Goal: Task Accomplishment & Management: Complete application form

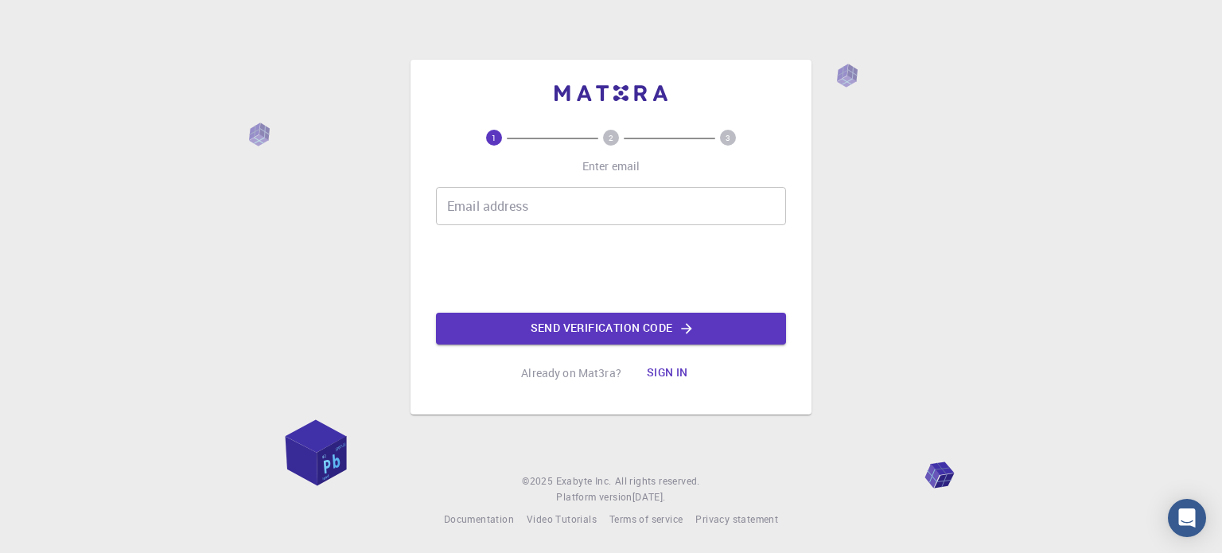
drag, startPoint x: 0, startPoint y: 0, endPoint x: 468, endPoint y: 211, distance: 513.0
click at [468, 211] on input "Email address" at bounding box center [611, 206] width 350 height 38
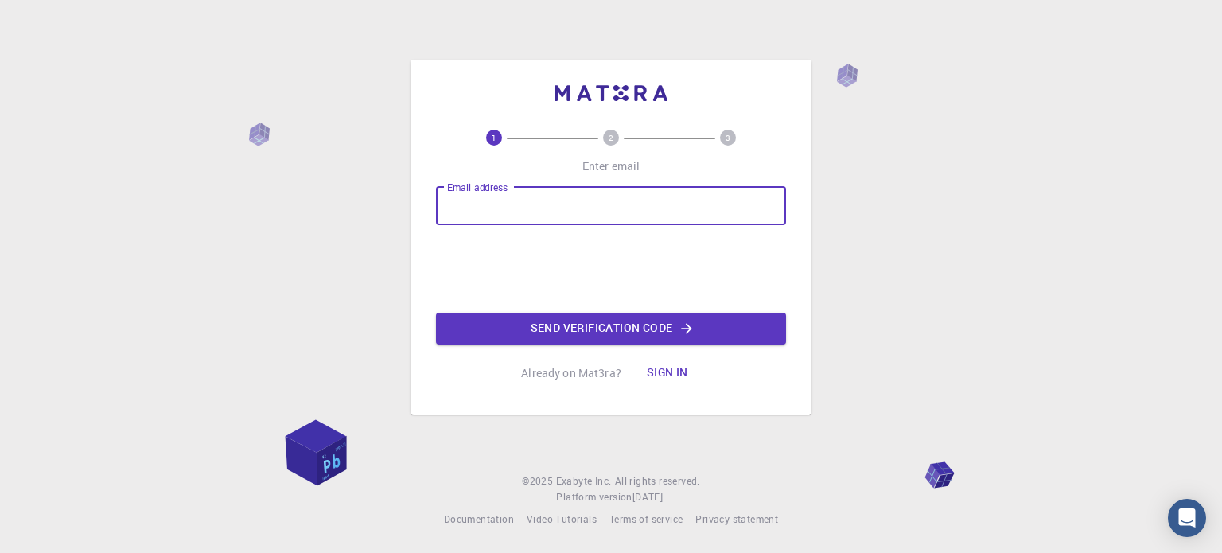
type input "[EMAIL_ADDRESS][DOMAIN_NAME]"
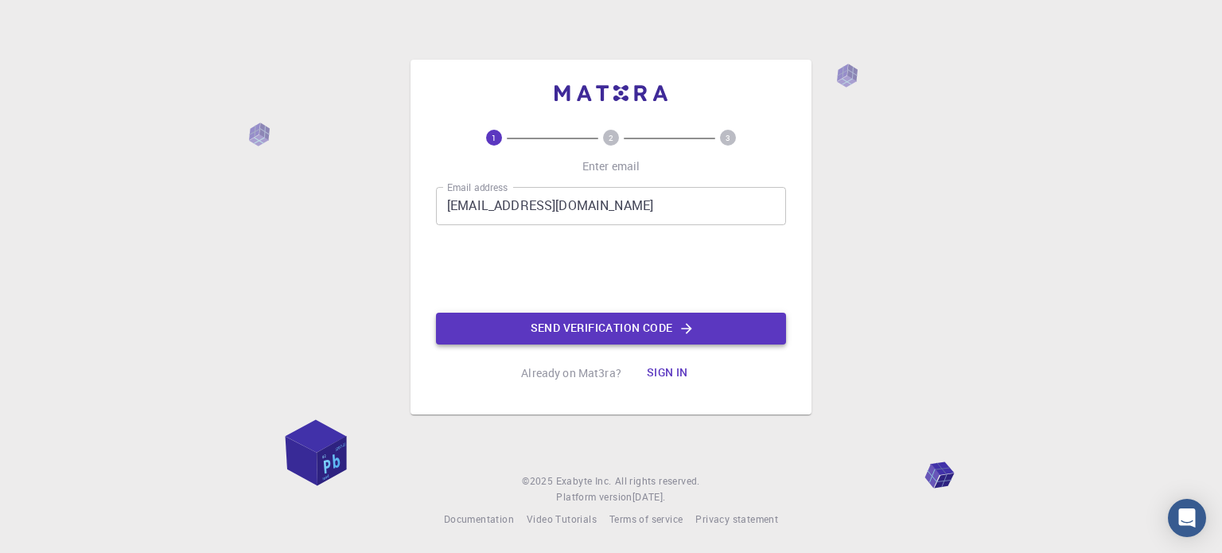
click at [588, 328] on button "Send verification code" at bounding box center [611, 329] width 350 height 32
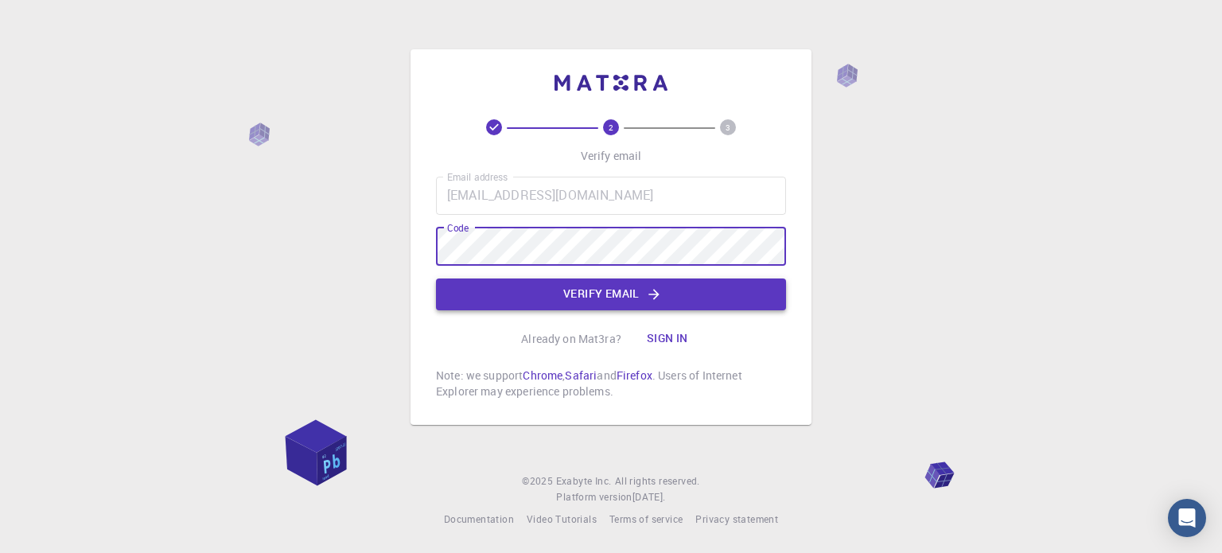
click at [582, 295] on button "Verify email" at bounding box center [611, 294] width 350 height 32
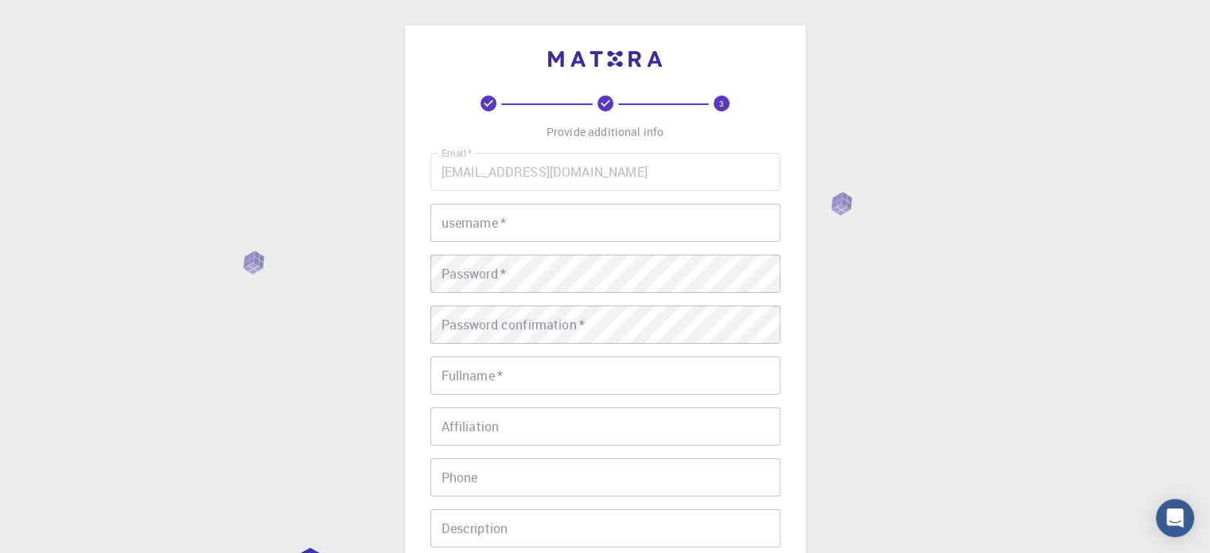
click at [515, 235] on input "username   *" at bounding box center [605, 223] width 350 height 38
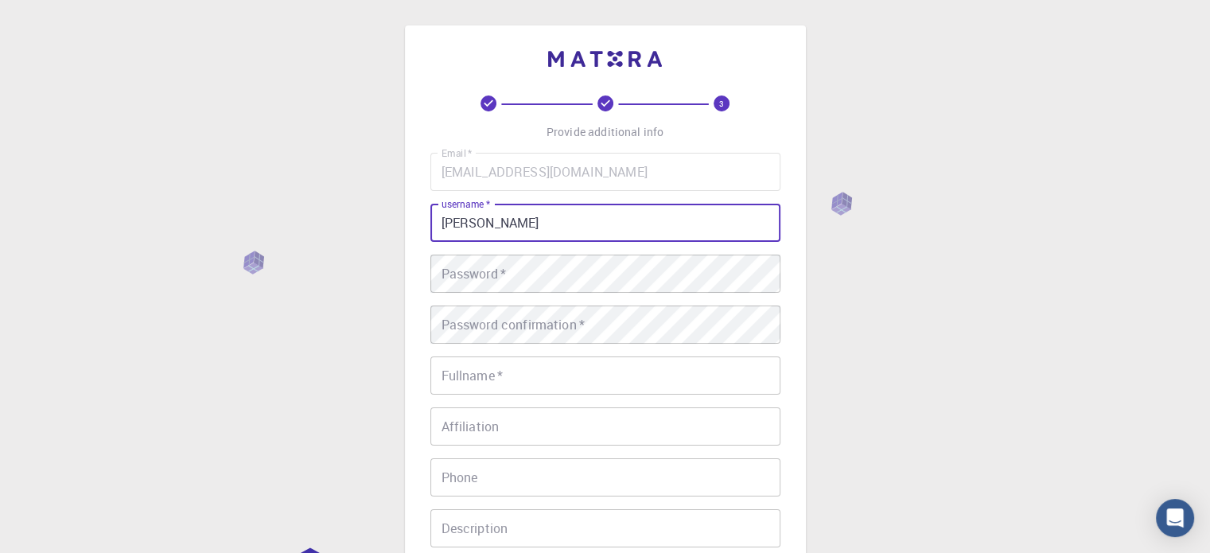
type input "[PERSON_NAME]"
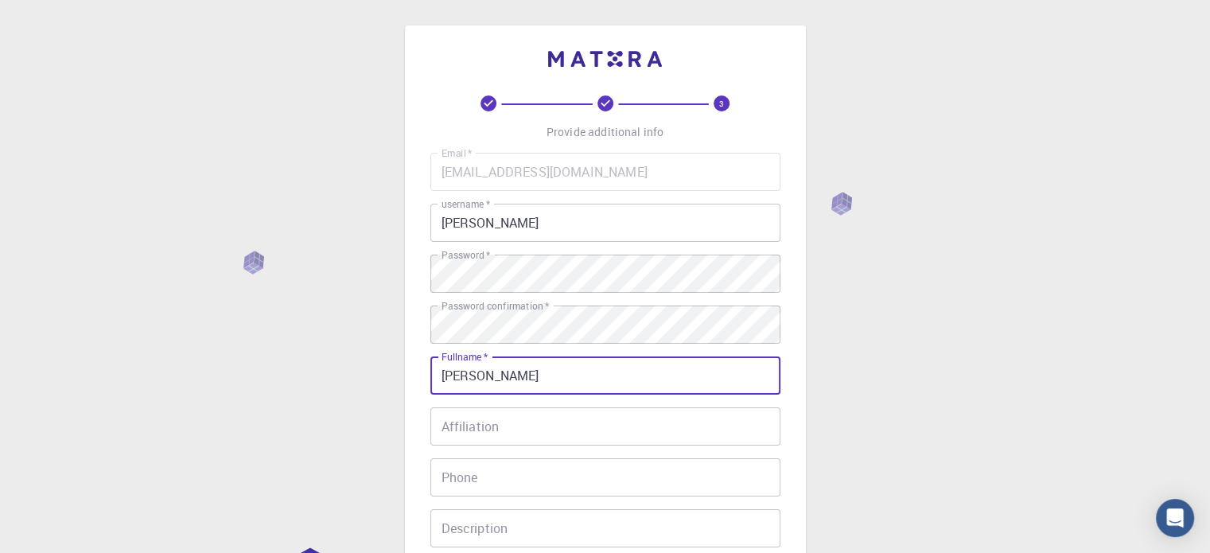
type input "[PERSON_NAME]"
type input "919996328"
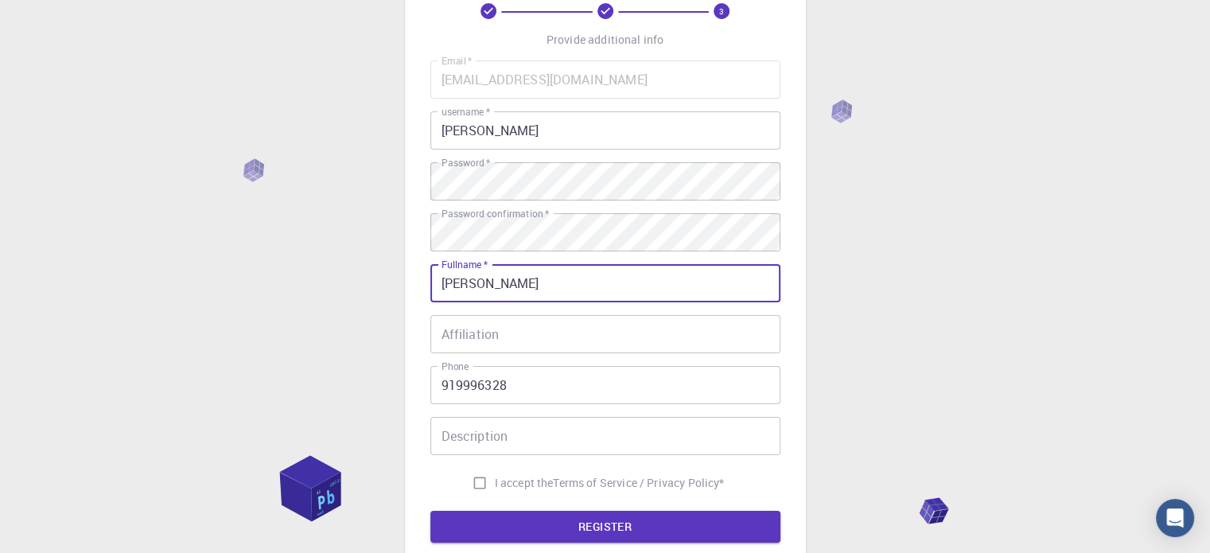
scroll to position [239, 0]
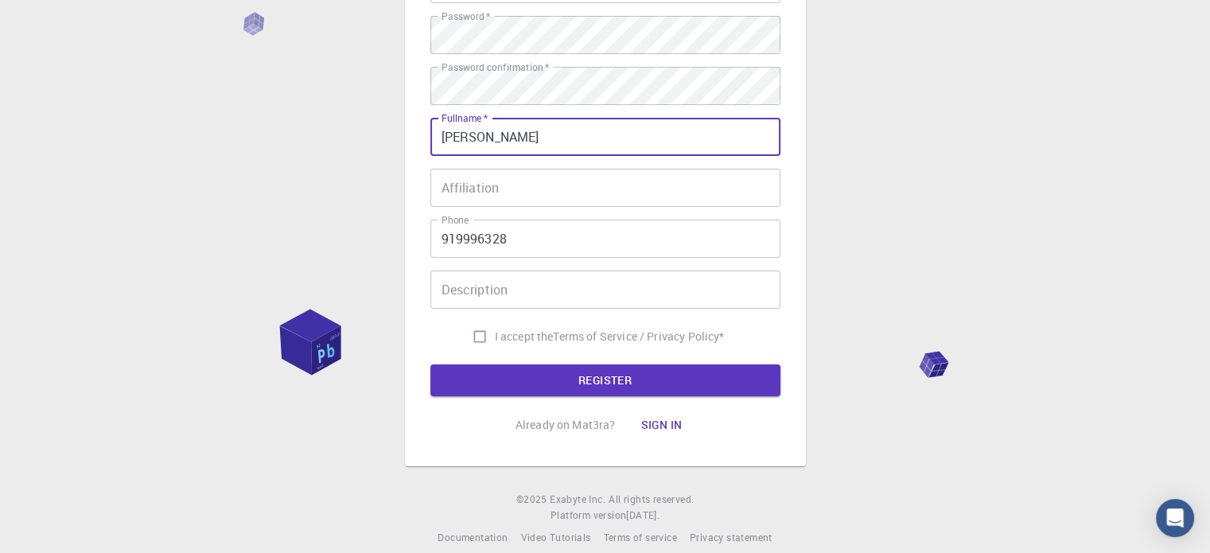
click at [490, 184] on input "Affiliation" at bounding box center [605, 188] width 350 height 38
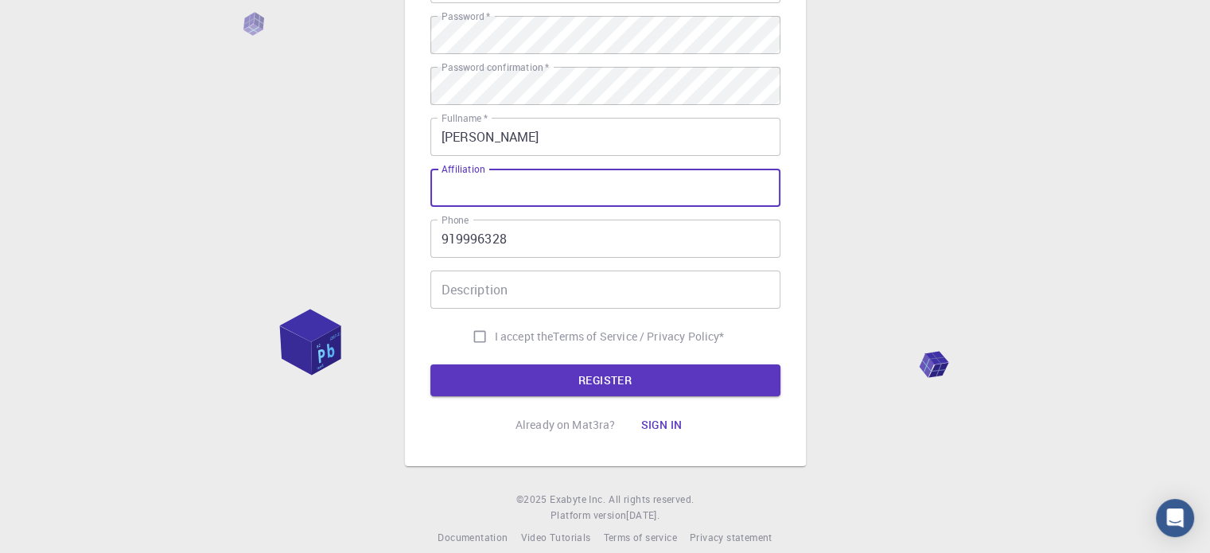
click at [957, 226] on div "3 Provide additional info Email   * [EMAIL_ADDRESS][DOMAIN_NAME] Email   * user…" at bounding box center [605, 166] width 1210 height 810
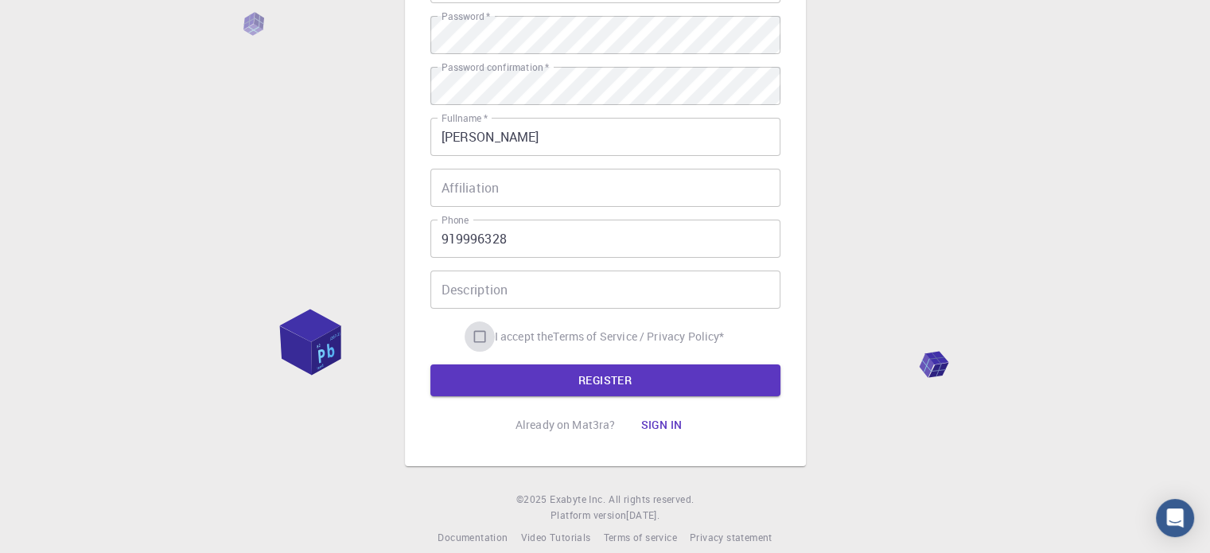
click at [477, 338] on input "I accept the Terms of Service / Privacy Policy *" at bounding box center [479, 336] width 30 height 30
checkbox input "true"
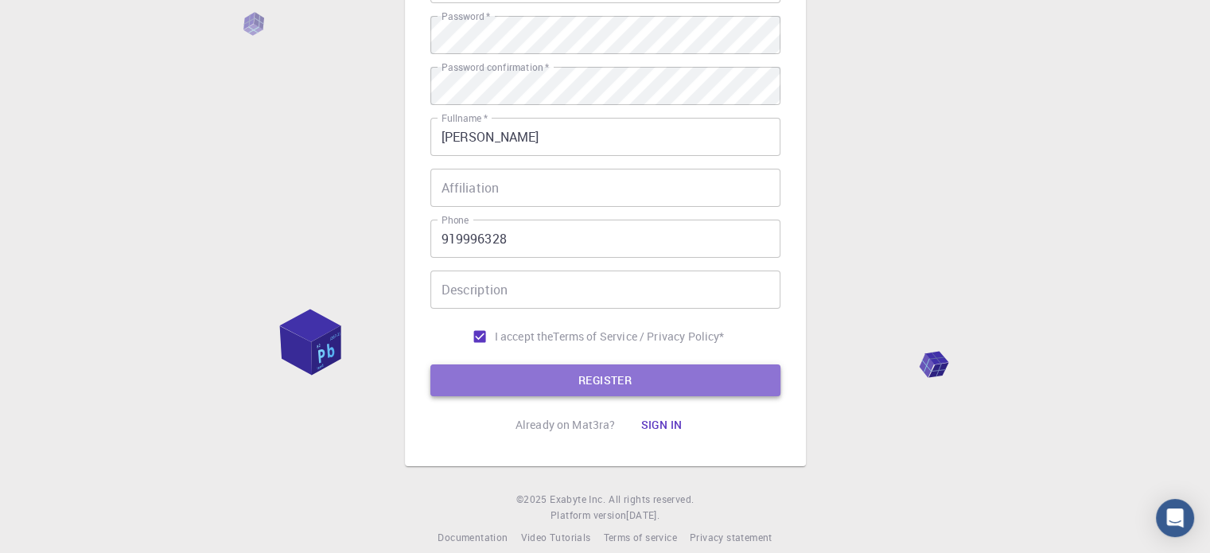
click at [546, 387] on button "REGISTER" at bounding box center [605, 380] width 350 height 32
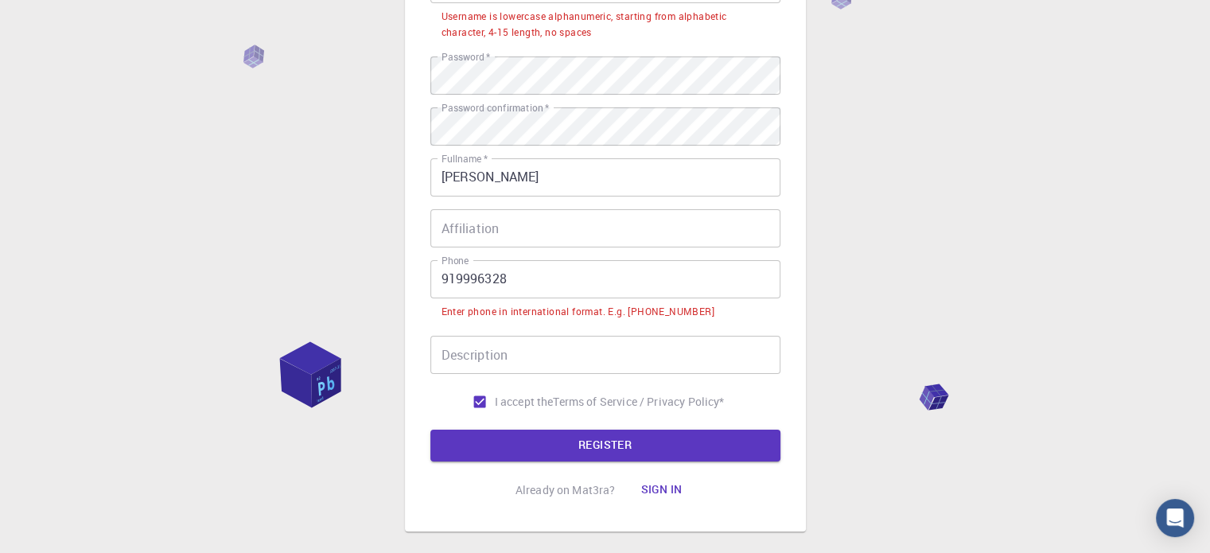
click at [443, 279] on input "919996328" at bounding box center [605, 279] width 350 height 38
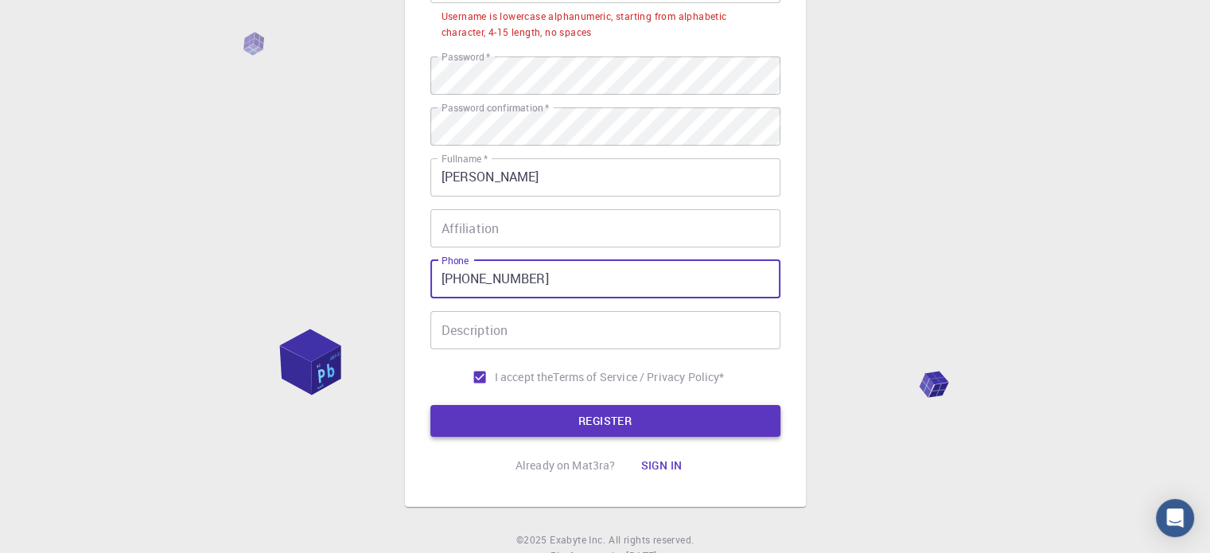
type input "[PHONE_NUMBER]"
click at [583, 413] on button "REGISTER" at bounding box center [605, 421] width 350 height 32
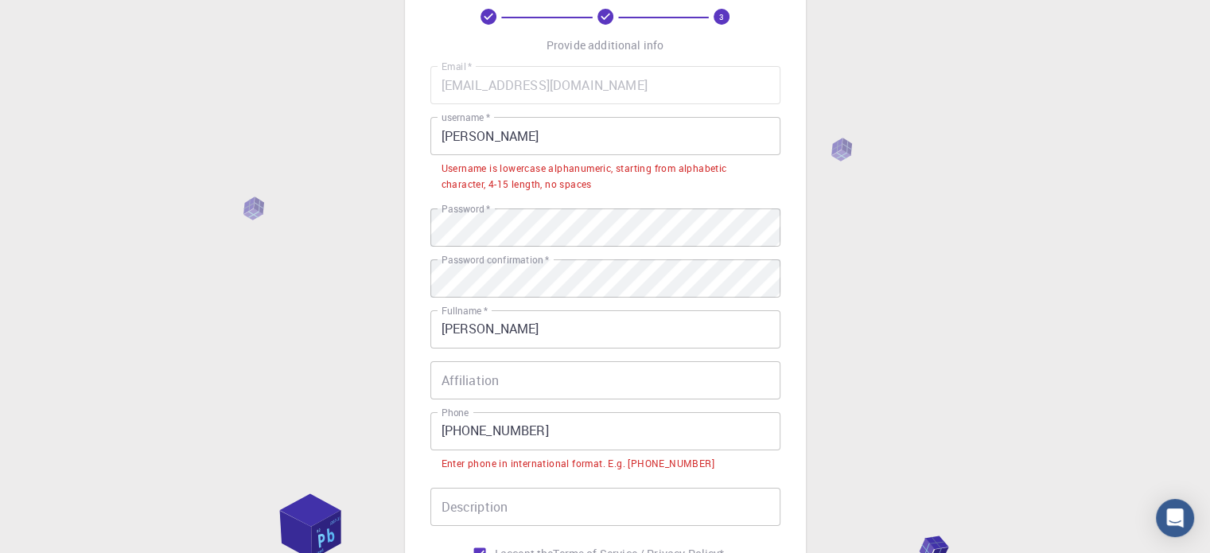
scroll to position [80, 0]
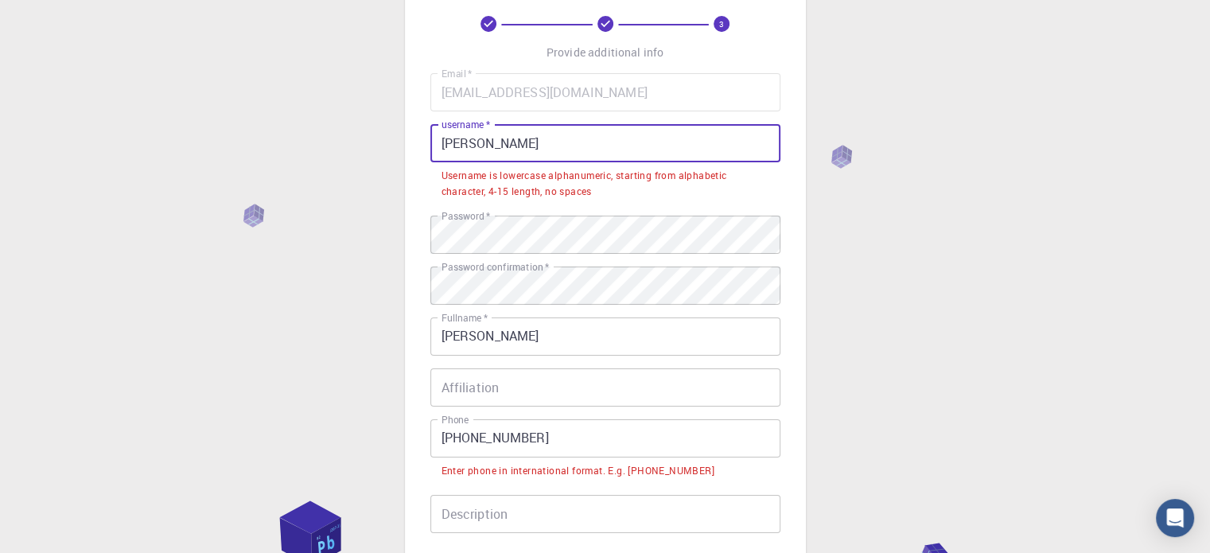
click at [530, 130] on input "[PERSON_NAME]" at bounding box center [605, 143] width 350 height 38
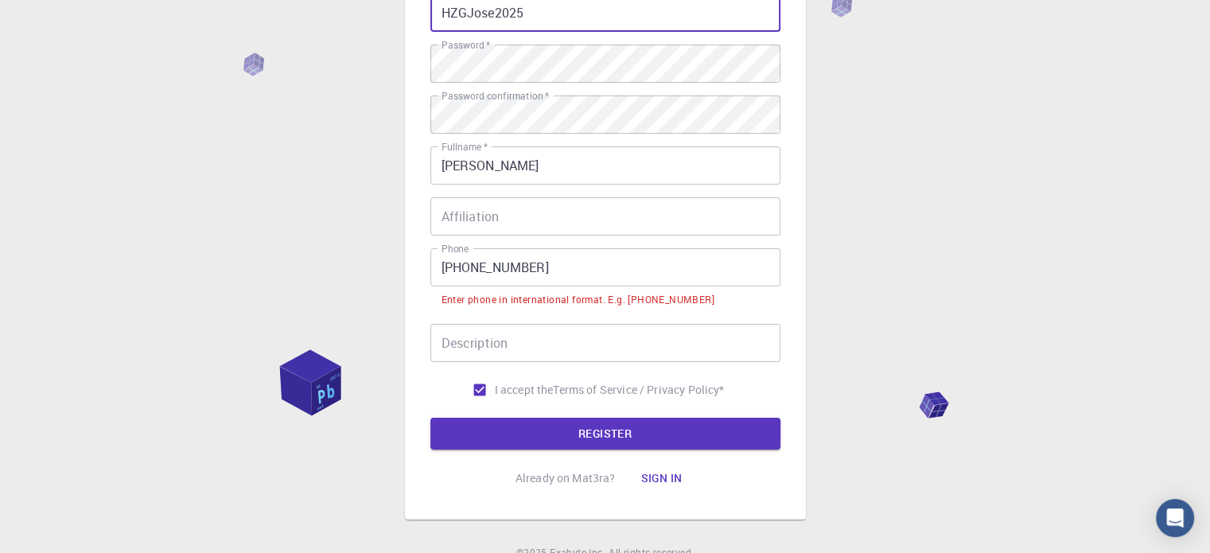
scroll to position [239, 0]
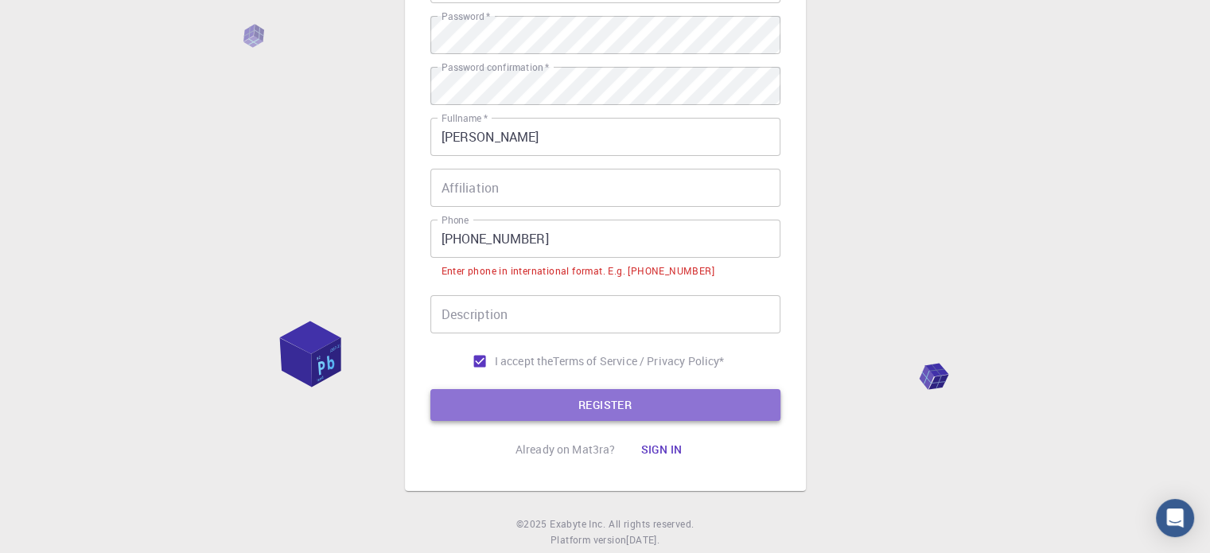
click at [638, 408] on button "REGISTER" at bounding box center [605, 405] width 350 height 32
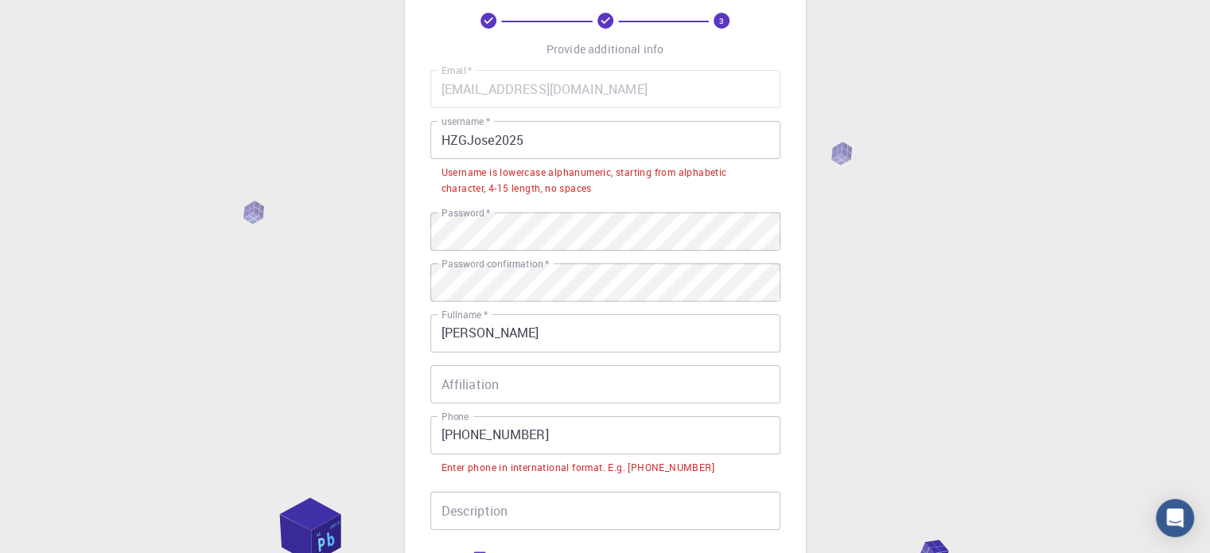
scroll to position [80, 0]
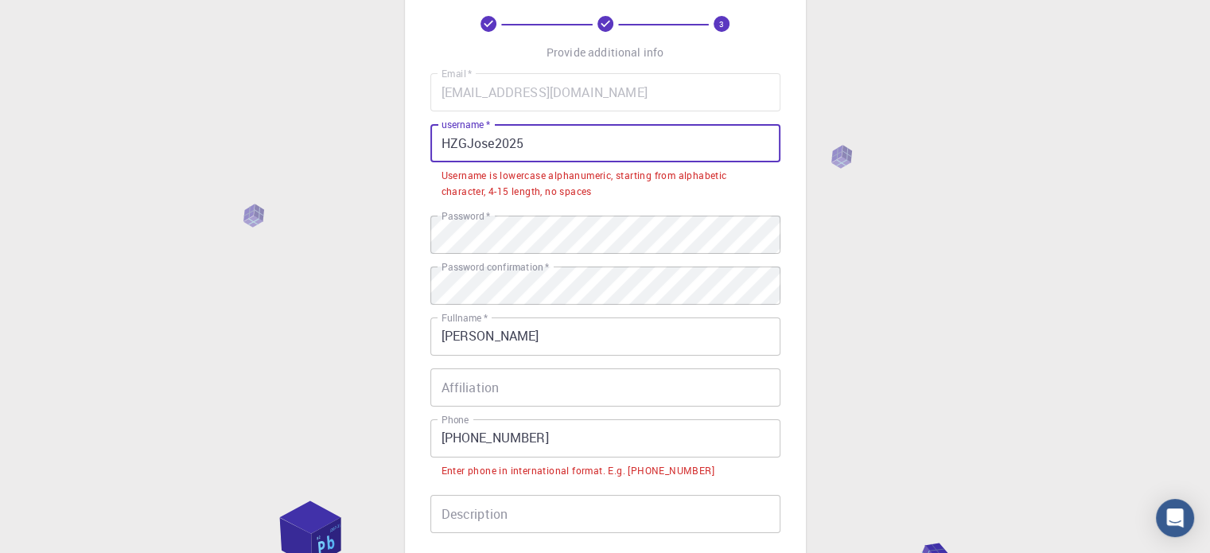
drag, startPoint x: 464, startPoint y: 146, endPoint x: 452, endPoint y: 142, distance: 13.1
click at [452, 142] on input "HZGJose2025" at bounding box center [605, 143] width 350 height 38
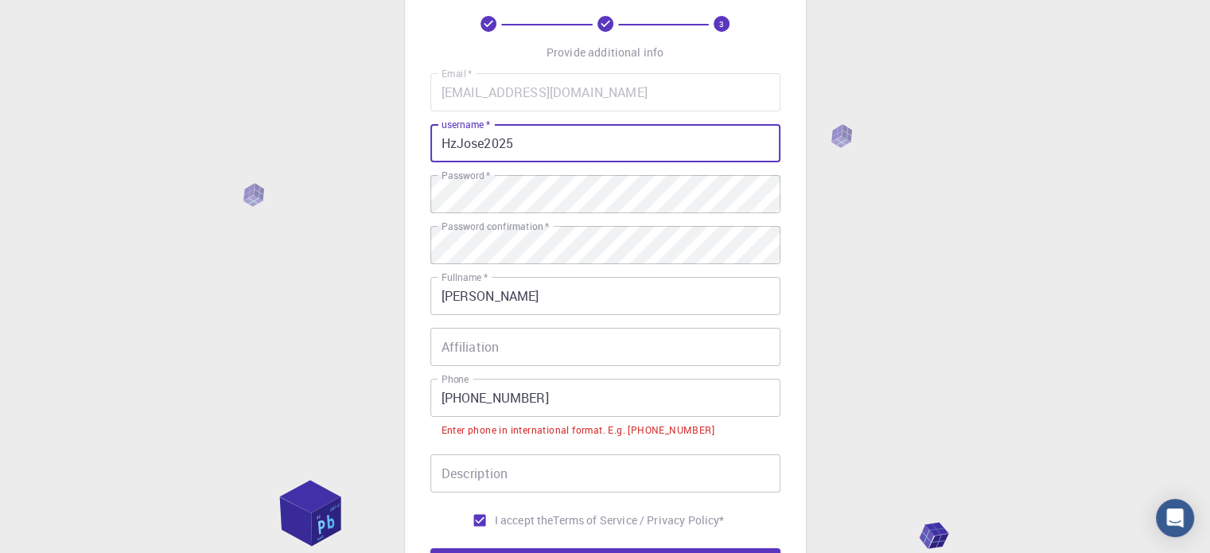
scroll to position [159, 0]
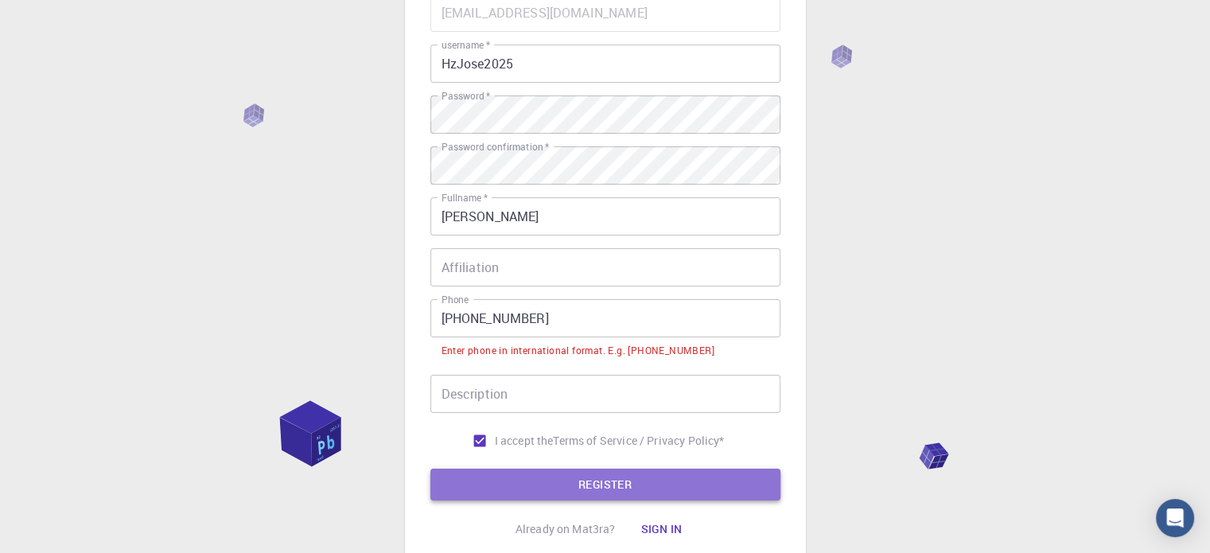
click at [608, 483] on button "REGISTER" at bounding box center [605, 484] width 350 height 32
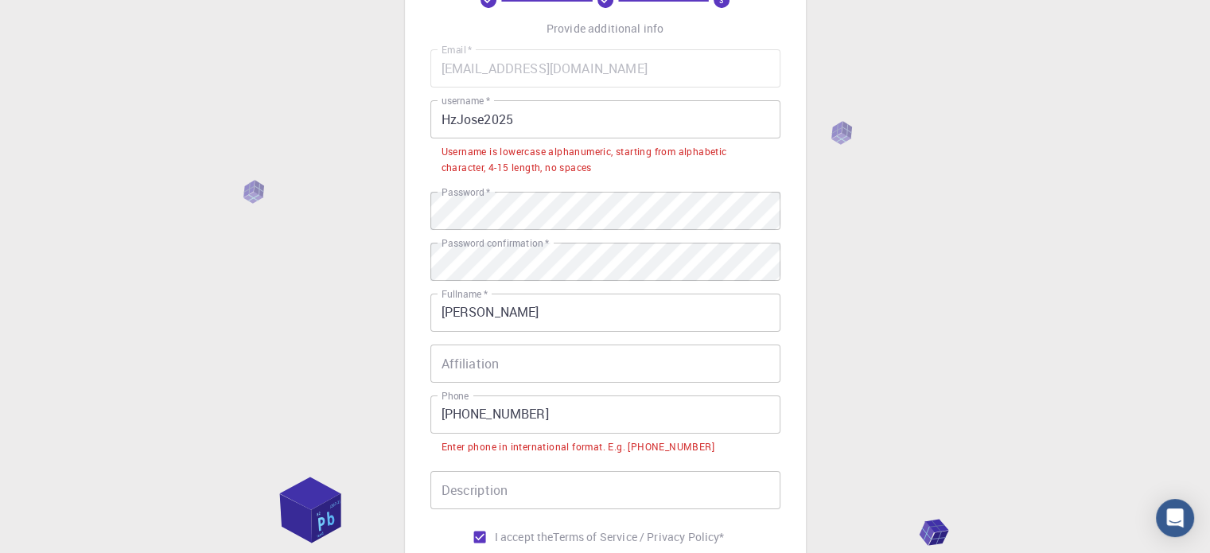
scroll to position [80, 0]
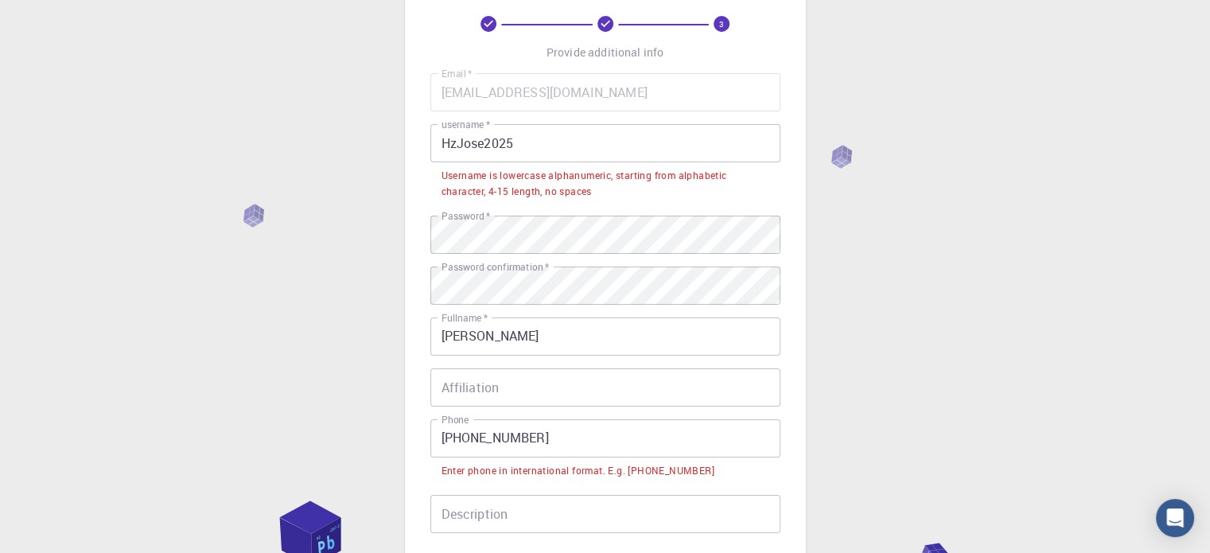
click at [528, 139] on input "HzJose2025" at bounding box center [605, 143] width 350 height 38
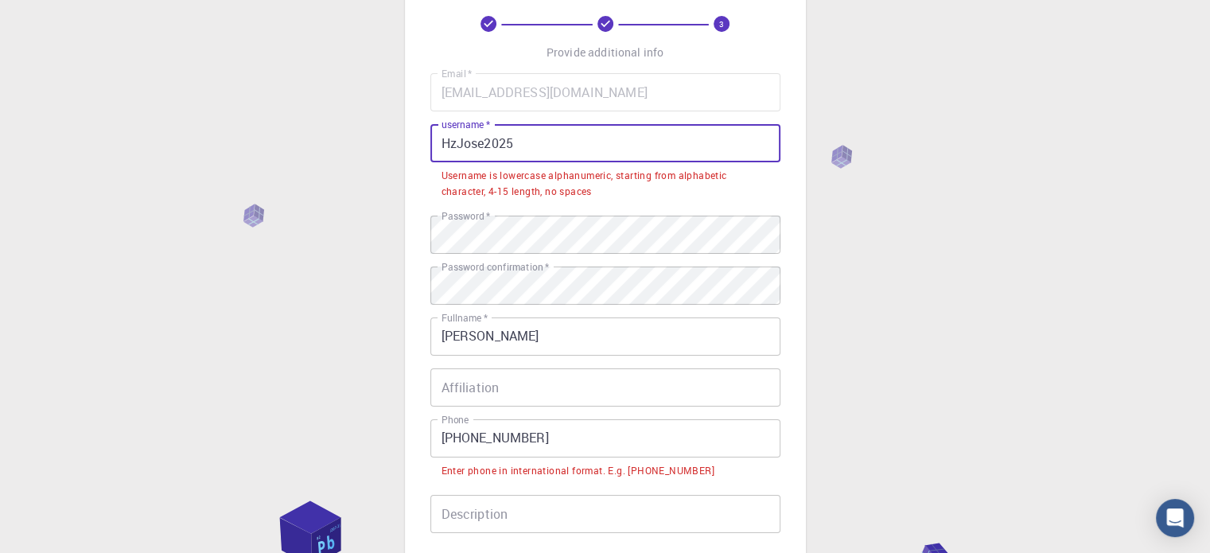
click at [528, 139] on input "HzJose2025" at bounding box center [605, 143] width 350 height 38
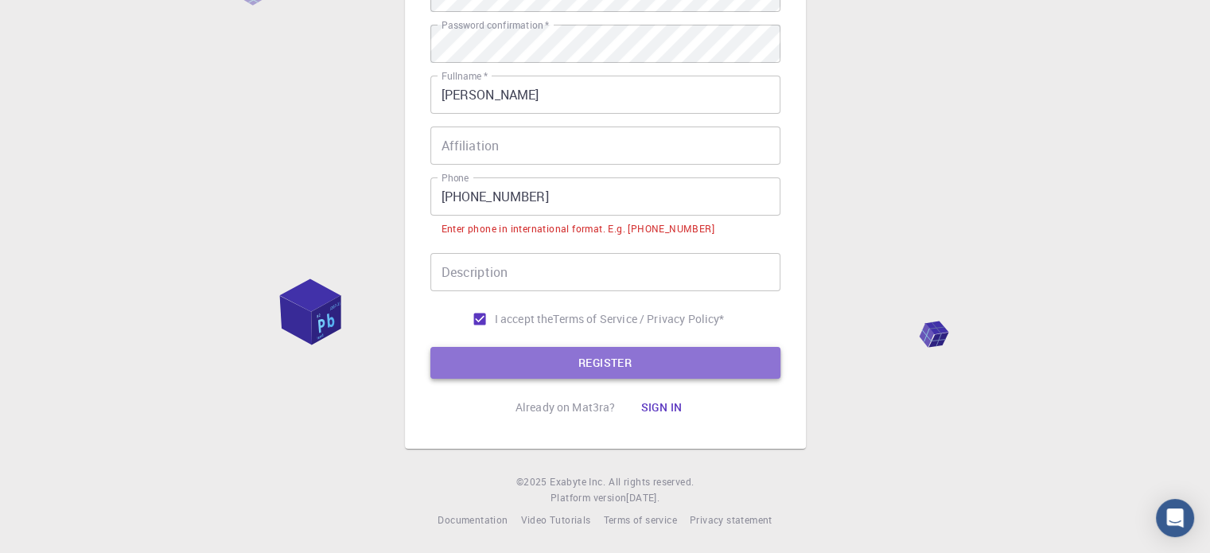
click at [558, 363] on button "REGISTER" at bounding box center [605, 363] width 350 height 32
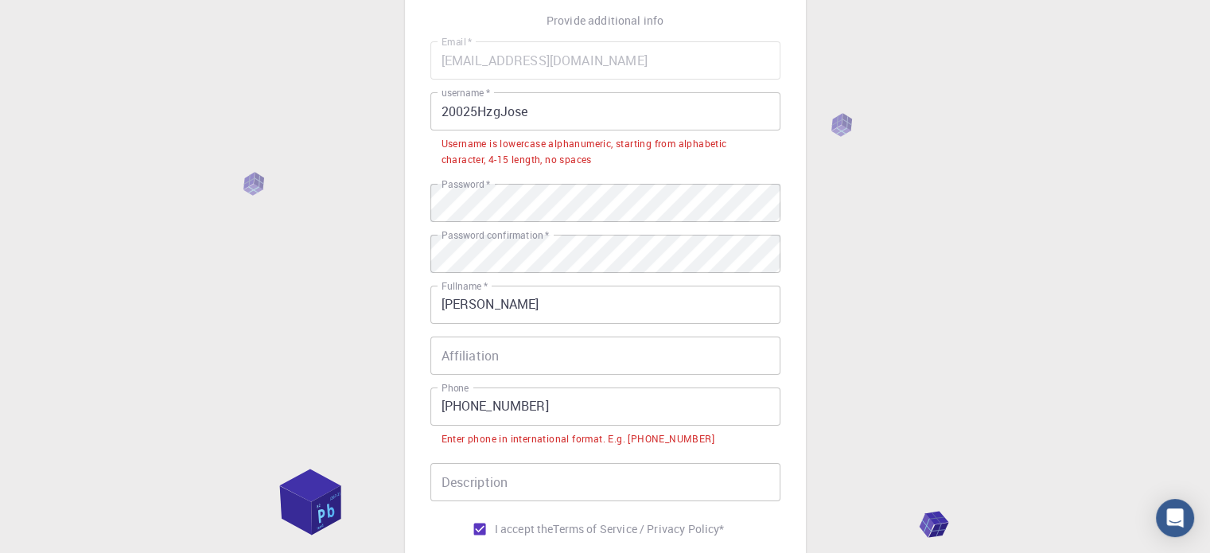
scroll to position [83, 0]
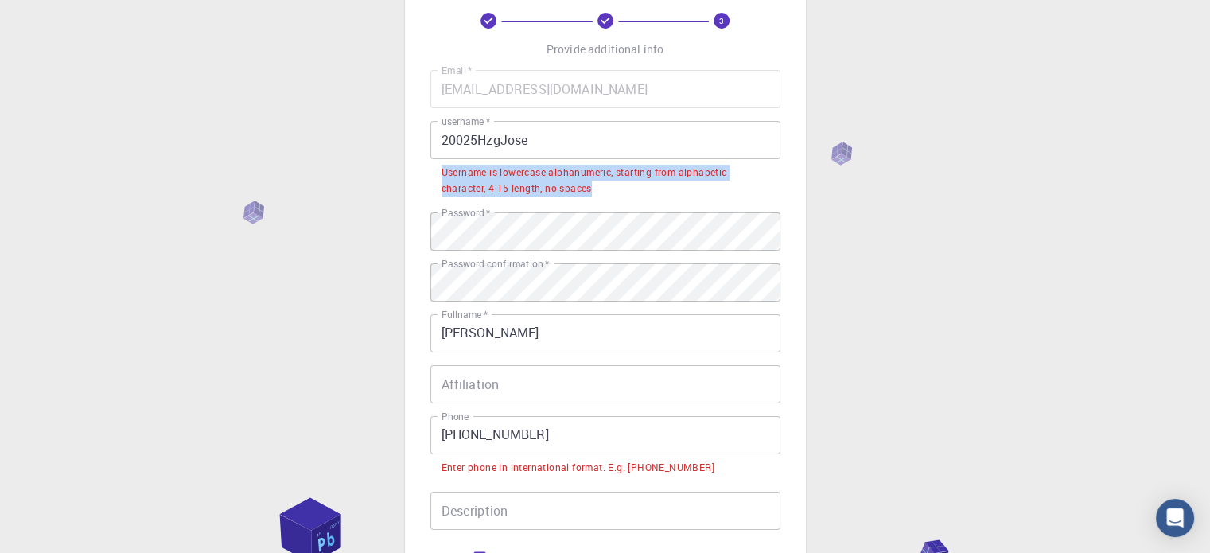
drag, startPoint x: 442, startPoint y: 173, endPoint x: 592, endPoint y: 192, distance: 150.8
click at [592, 192] on div "Username is lowercase alphanumeric, starting from alphabetic character, 4-15 le…" at bounding box center [605, 181] width 328 height 32
copy div "Username is lowercase alphanumeric, starting from alphabetic character, 4-15 le…"
click at [484, 143] on input "20025HzgJose" at bounding box center [605, 140] width 350 height 38
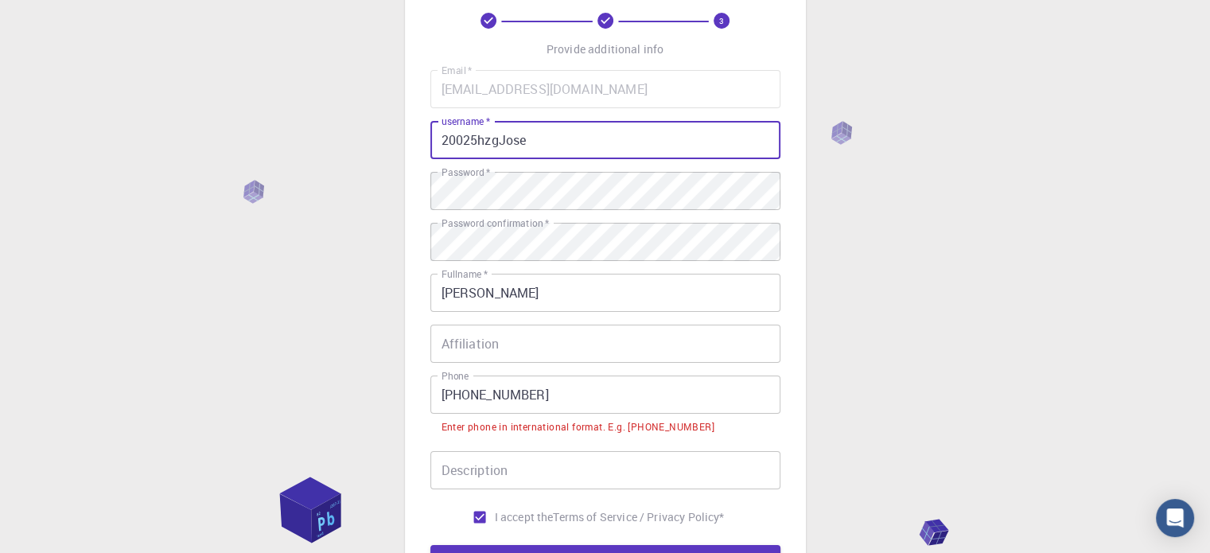
click at [506, 138] on input "20025hzgJose" at bounding box center [605, 140] width 350 height 38
click at [499, 142] on input "2002jose" at bounding box center [605, 140] width 350 height 38
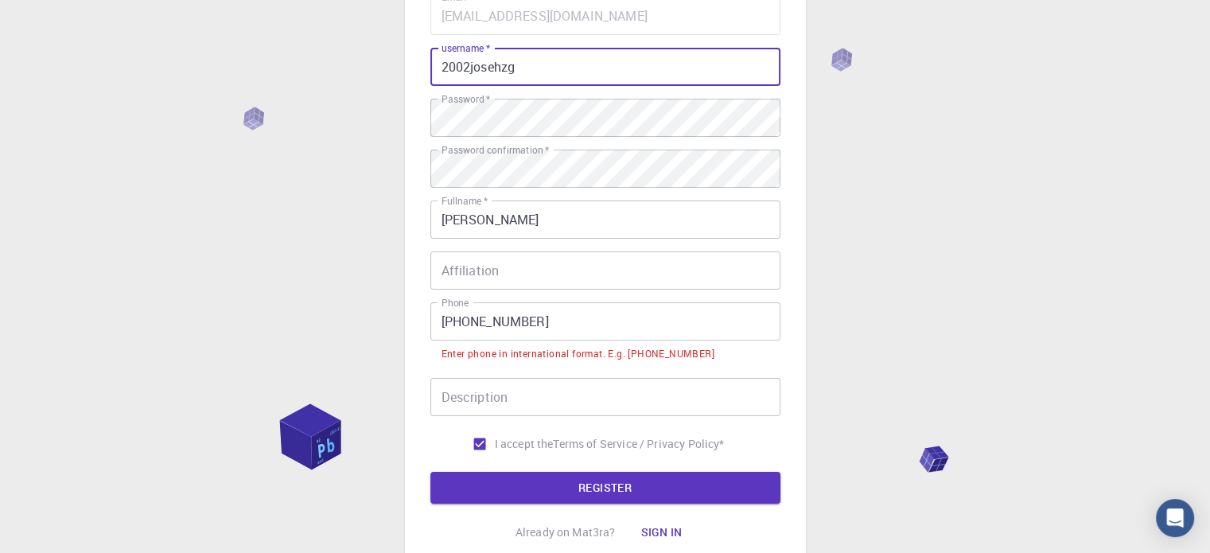
scroll to position [281, 0]
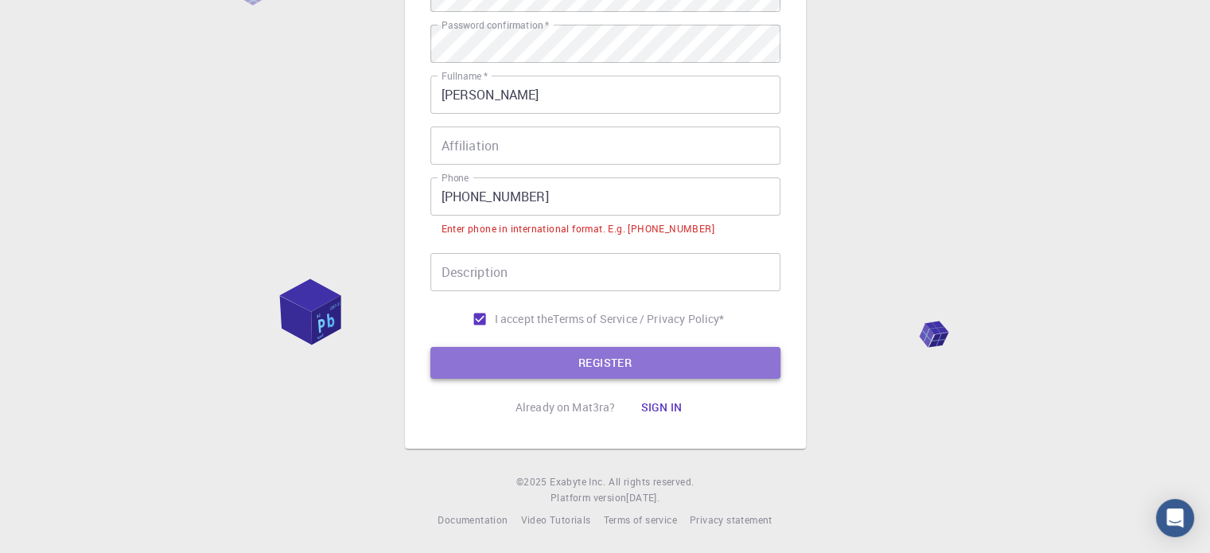
click at [574, 368] on button "REGISTER" at bounding box center [605, 363] width 350 height 32
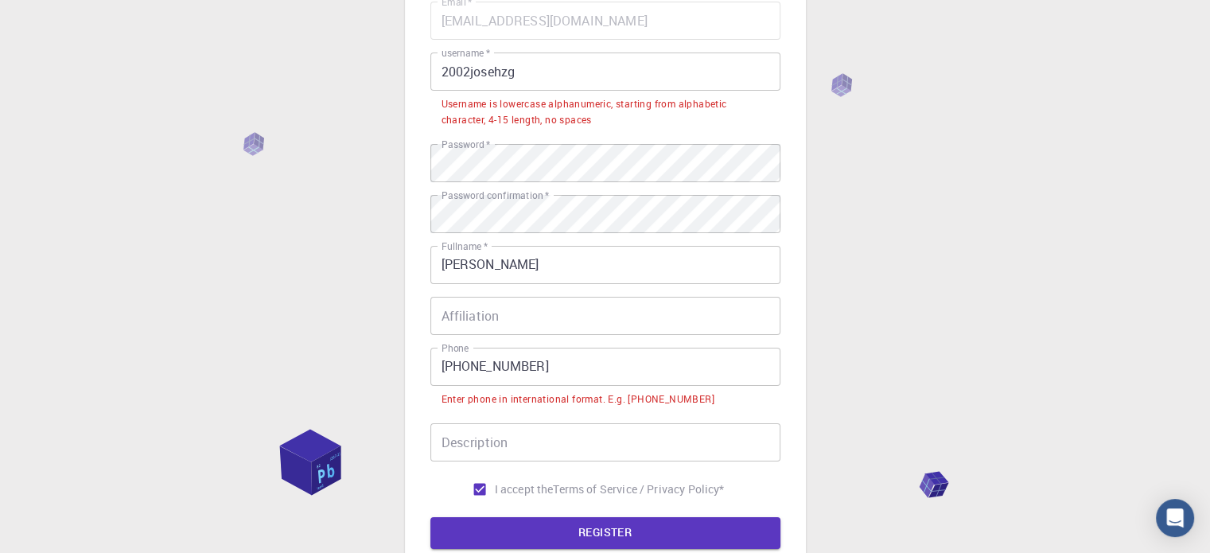
scroll to position [83, 0]
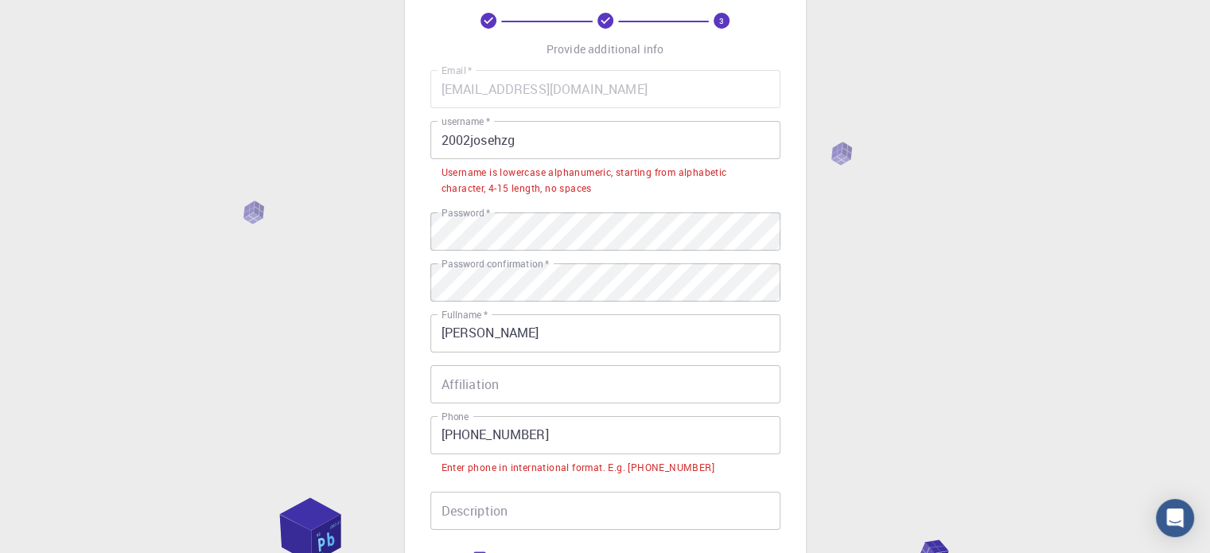
click at [543, 145] on input "2002josehzg" at bounding box center [605, 140] width 350 height 38
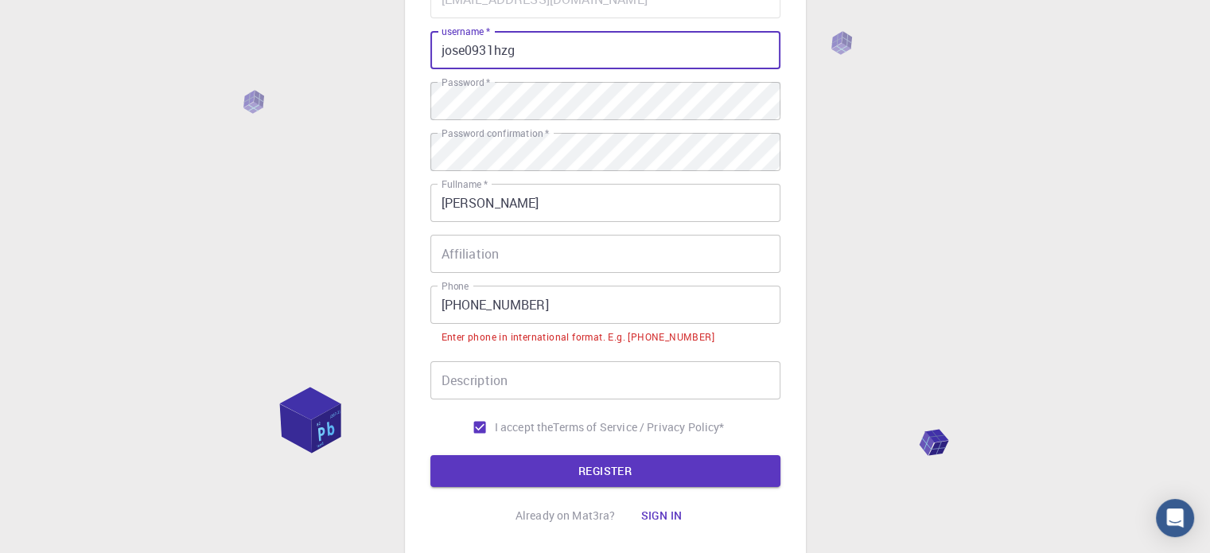
scroll to position [242, 0]
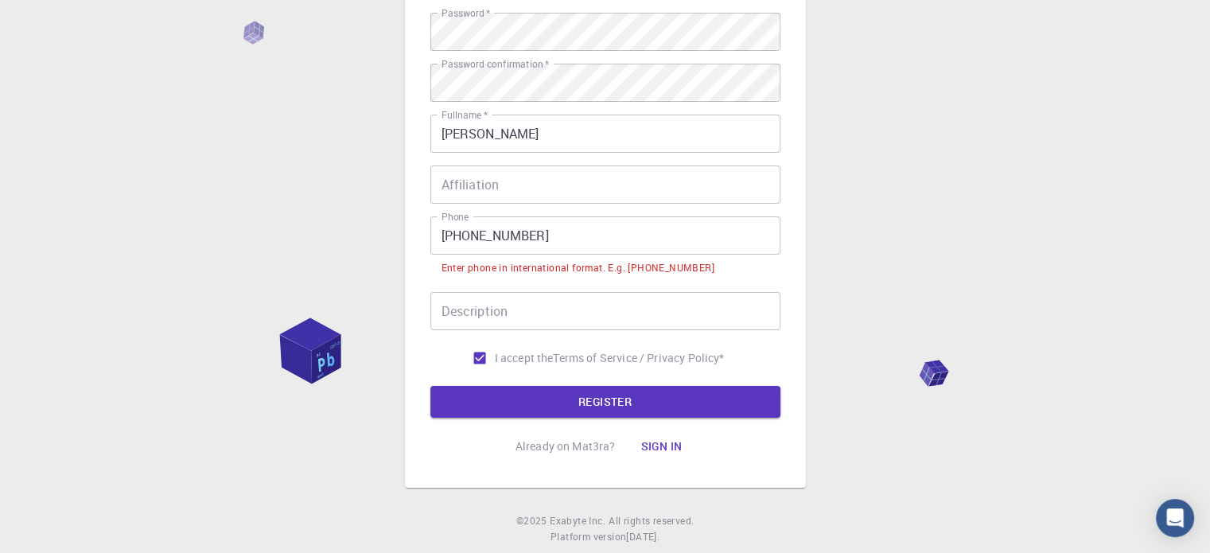
type input "jose0931hzg"
click at [474, 239] on input "[PHONE_NUMBER]" at bounding box center [605, 235] width 350 height 38
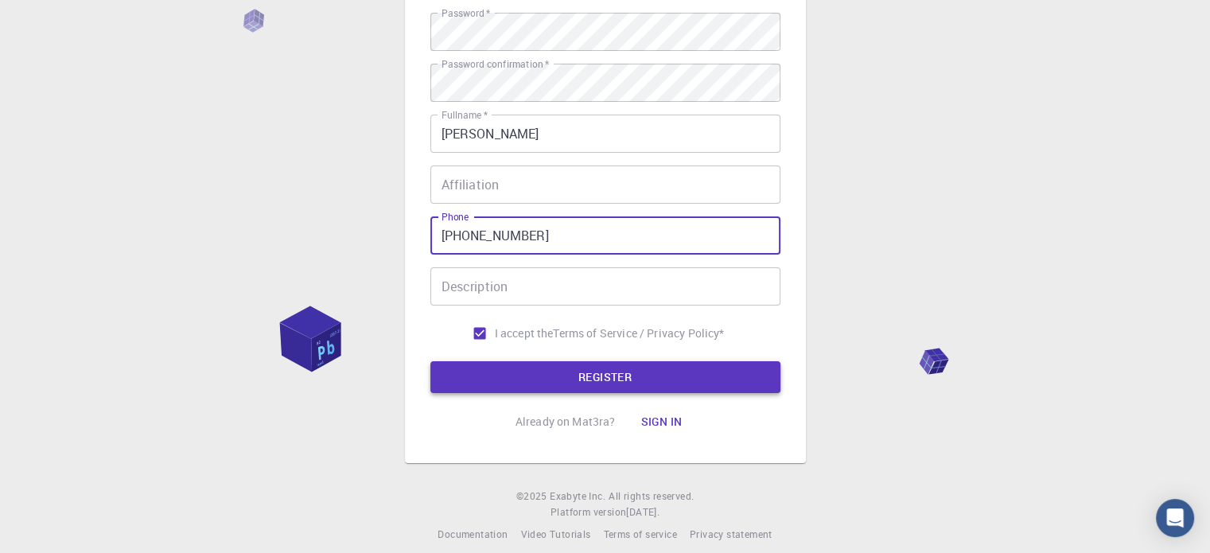
type input "[PHONE_NUMBER]"
click at [537, 378] on button "REGISTER" at bounding box center [605, 377] width 350 height 32
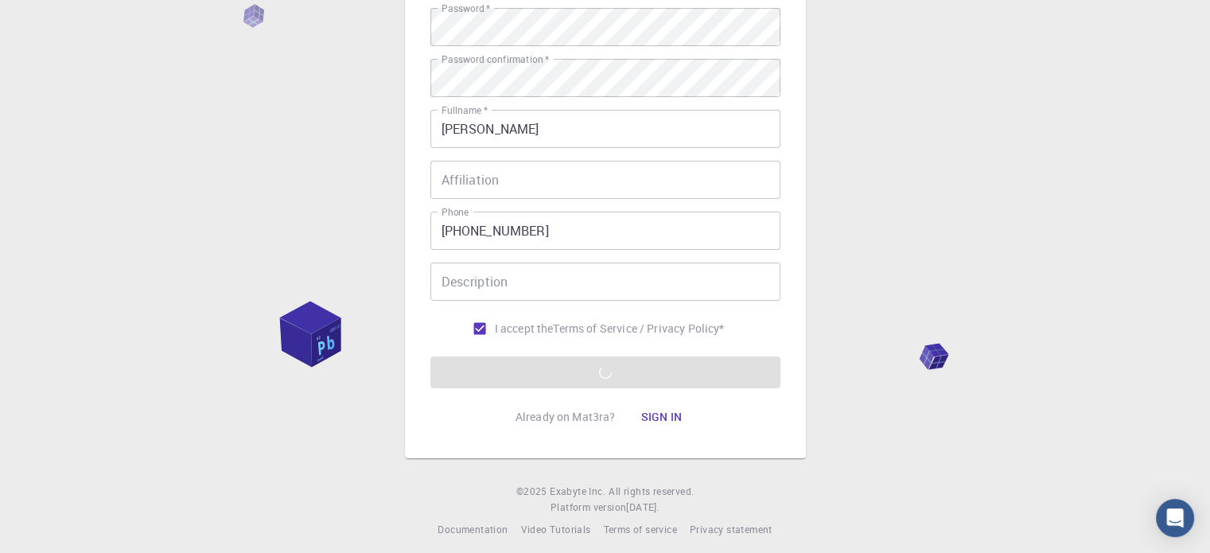
scroll to position [256, 0]
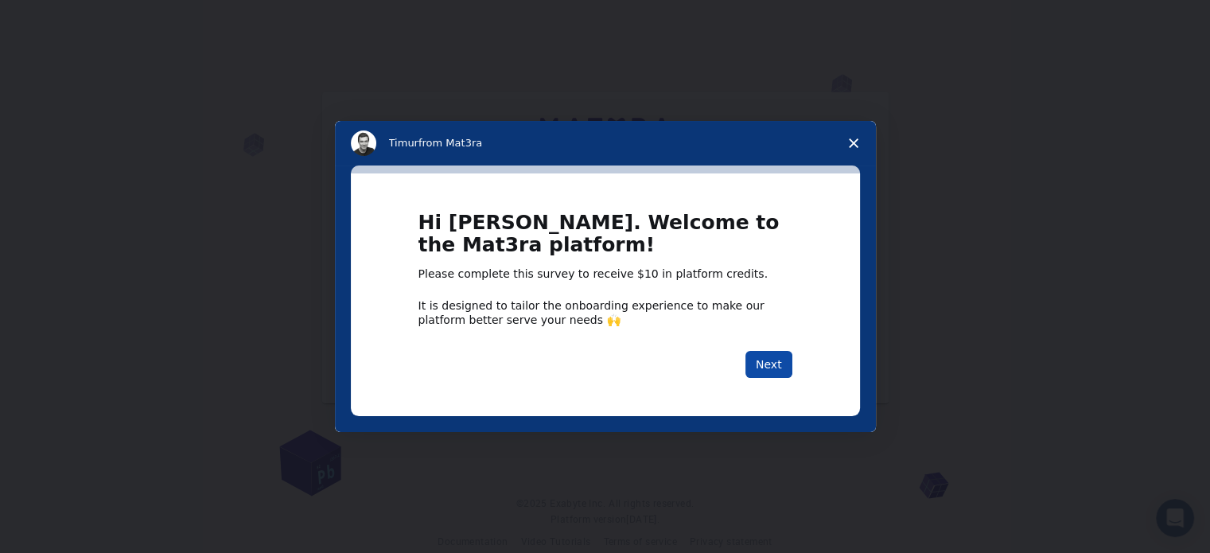
click at [772, 372] on button "Next" at bounding box center [768, 364] width 47 height 27
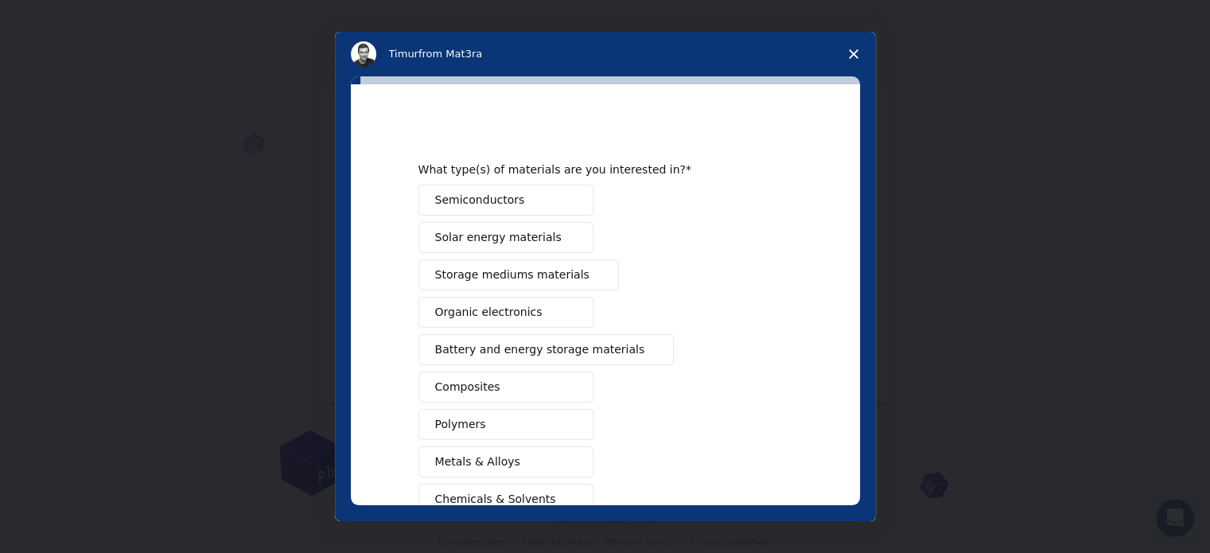
click at [851, 59] on span "Close survey" at bounding box center [853, 54] width 45 height 45
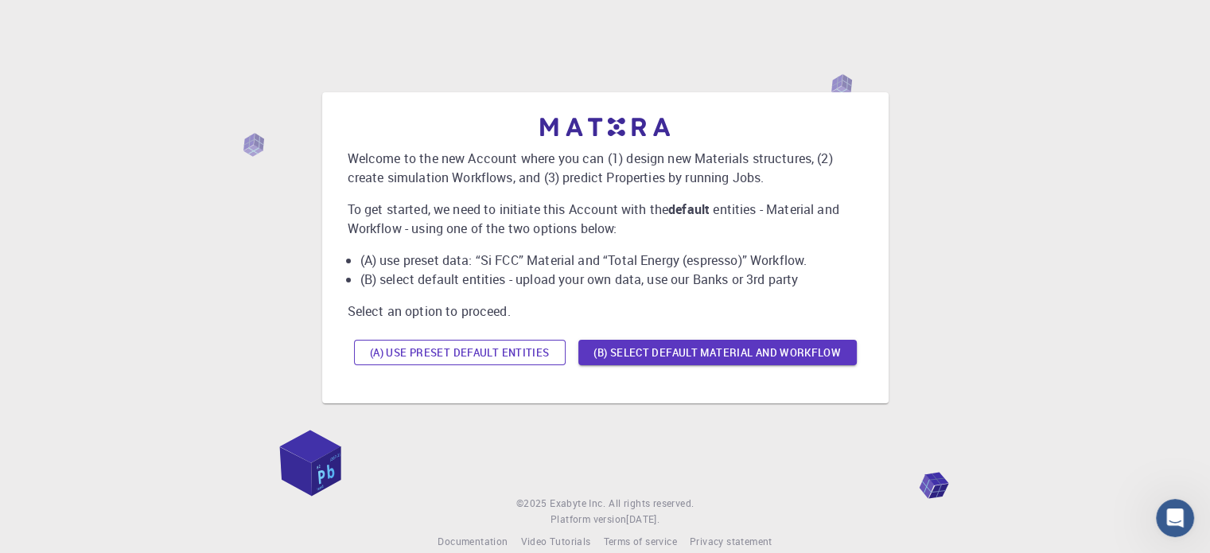
click at [447, 356] on button "(A) Use preset default entities" at bounding box center [460, 352] width 212 height 25
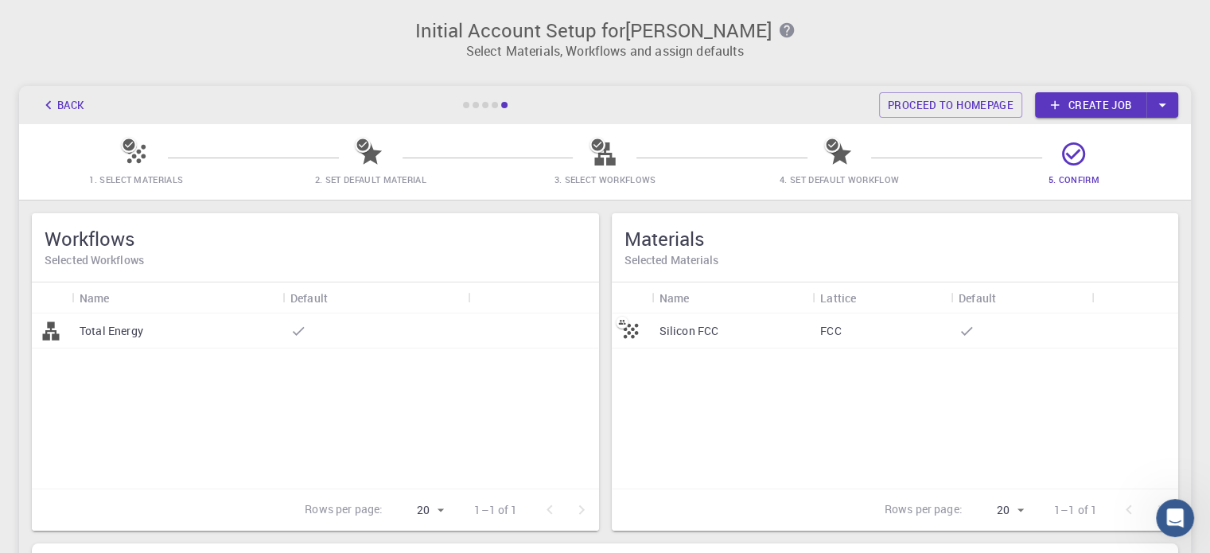
click at [56, 106] on icon "button" at bounding box center [48, 104] width 17 height 17
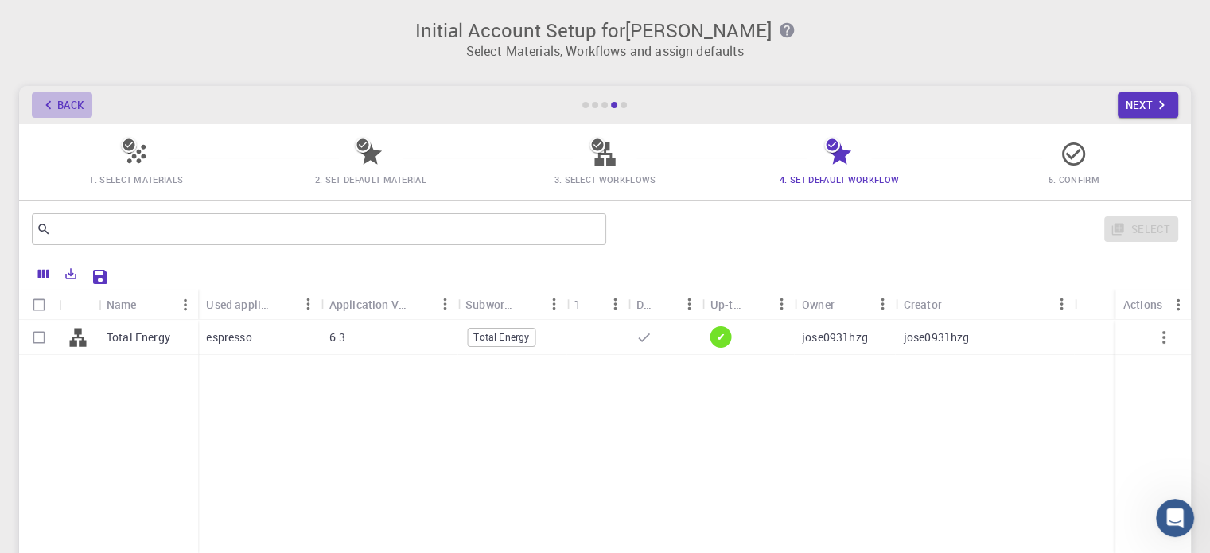
click at [56, 106] on icon "button" at bounding box center [48, 104] width 17 height 17
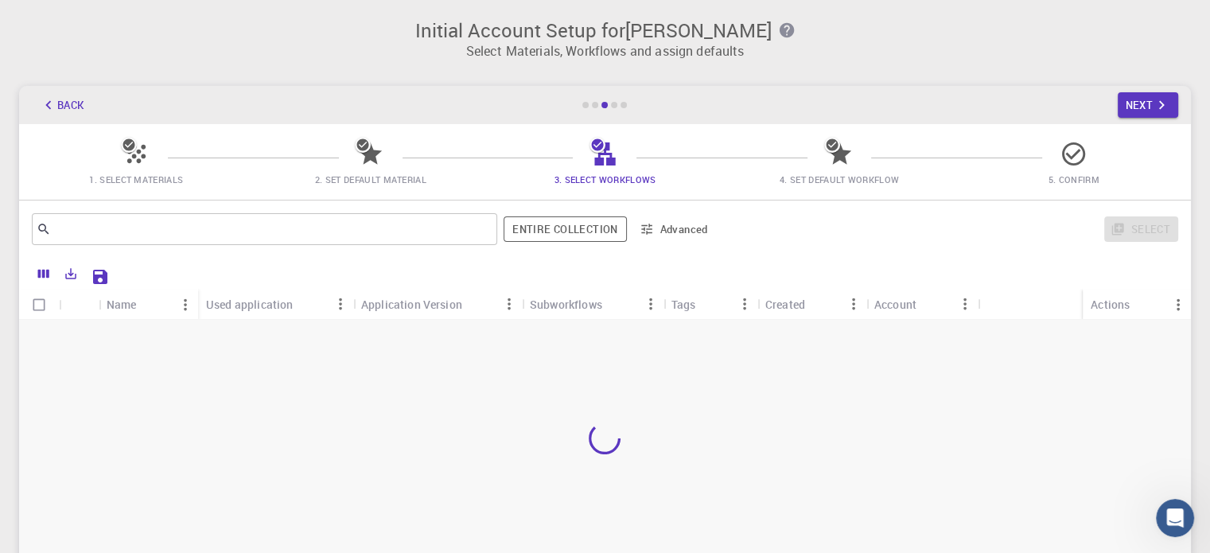
click at [56, 106] on icon "button" at bounding box center [48, 104] width 17 height 17
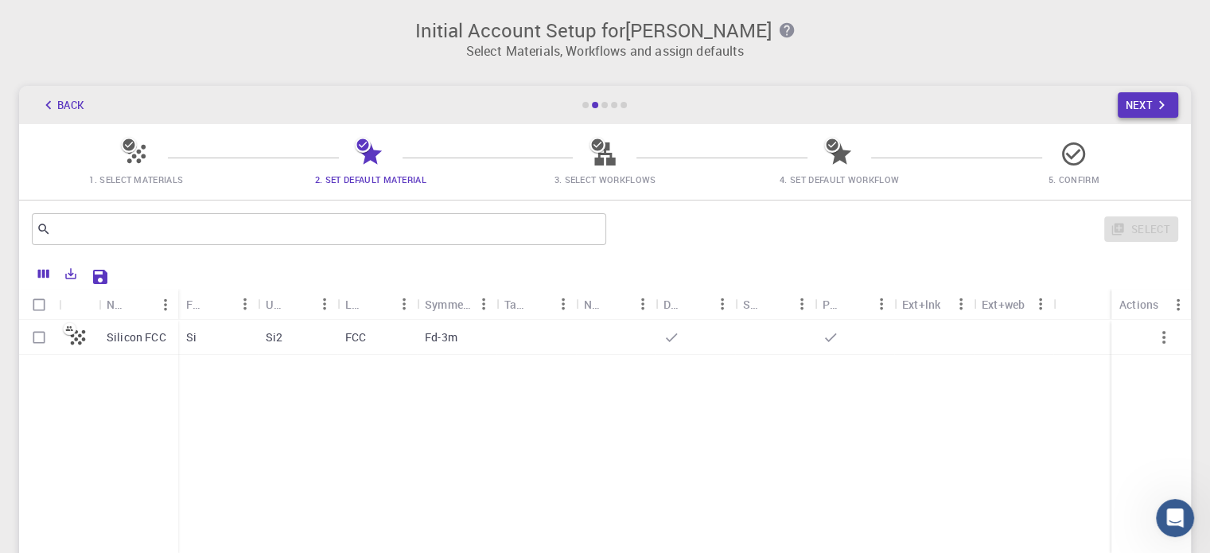
click at [1157, 99] on icon "button" at bounding box center [1160, 104] width 17 height 17
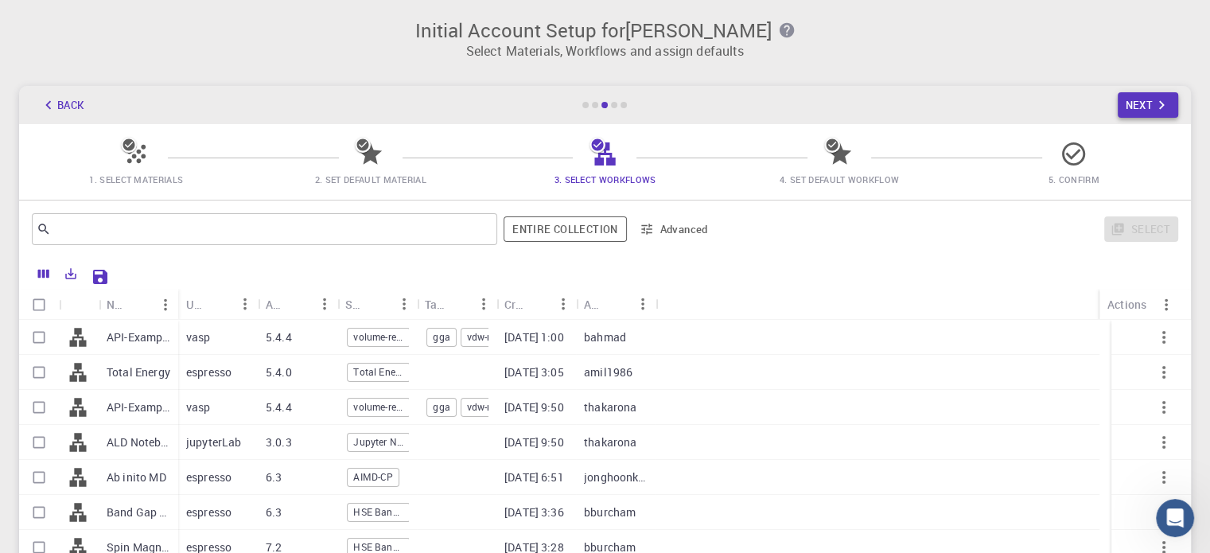
click at [1157, 99] on icon "button" at bounding box center [1160, 104] width 17 height 17
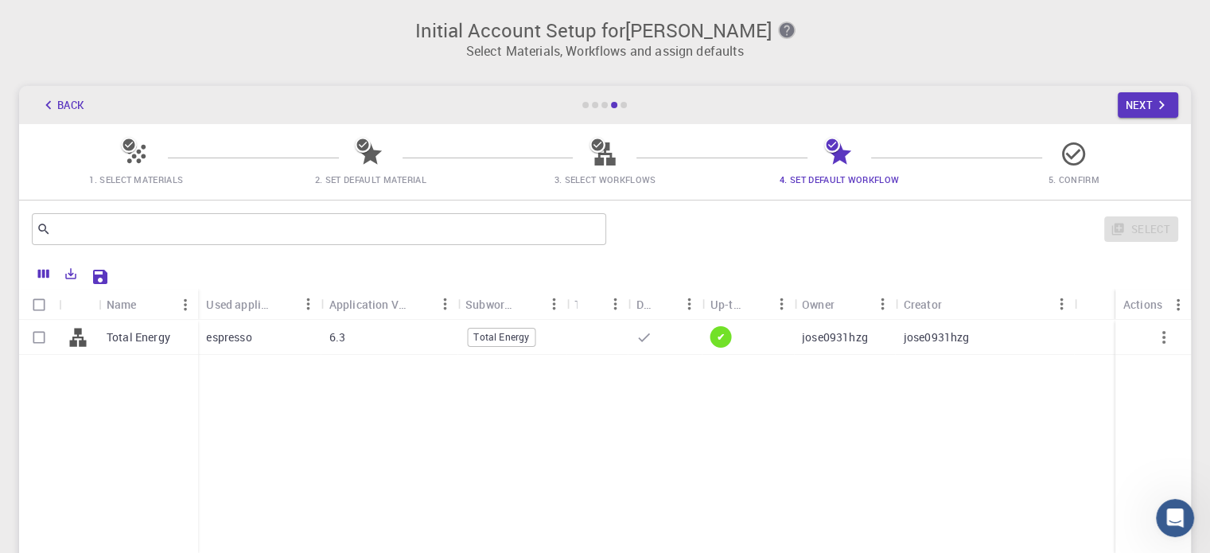
click at [783, 28] on icon "button" at bounding box center [786, 30] width 14 height 14
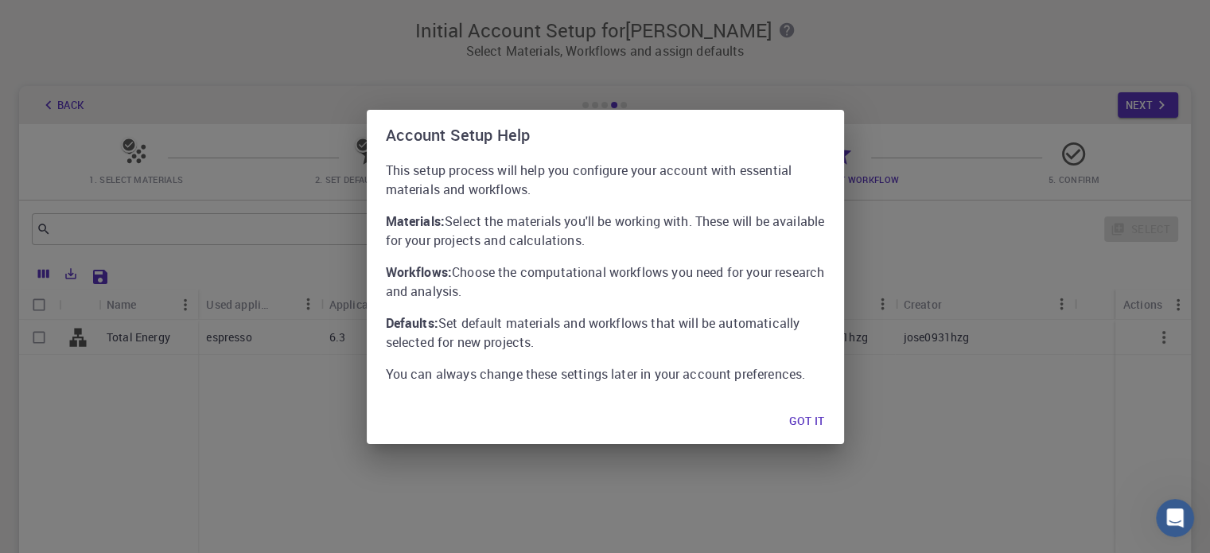
click at [915, 235] on div "Account Setup Help This setup process will help you configure your account with…" at bounding box center [605, 276] width 1210 height 553
